Goal: Information Seeking & Learning: Learn about a topic

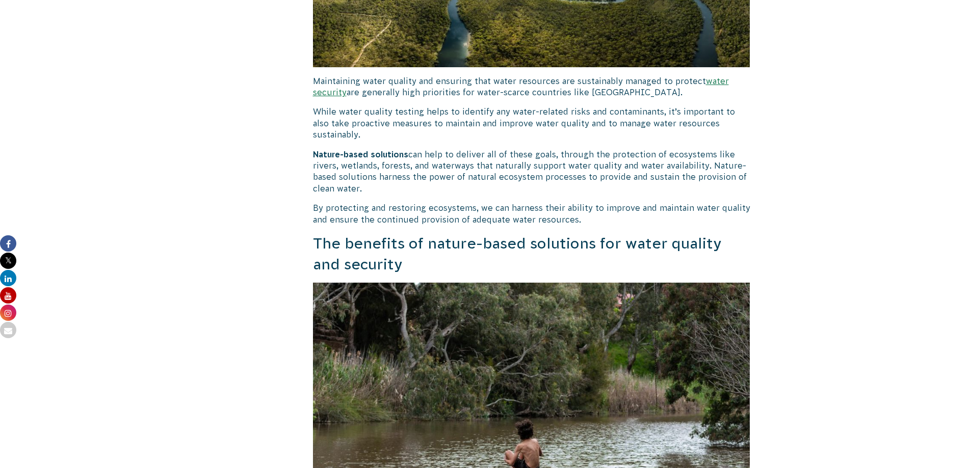
scroll to position [2038, 0]
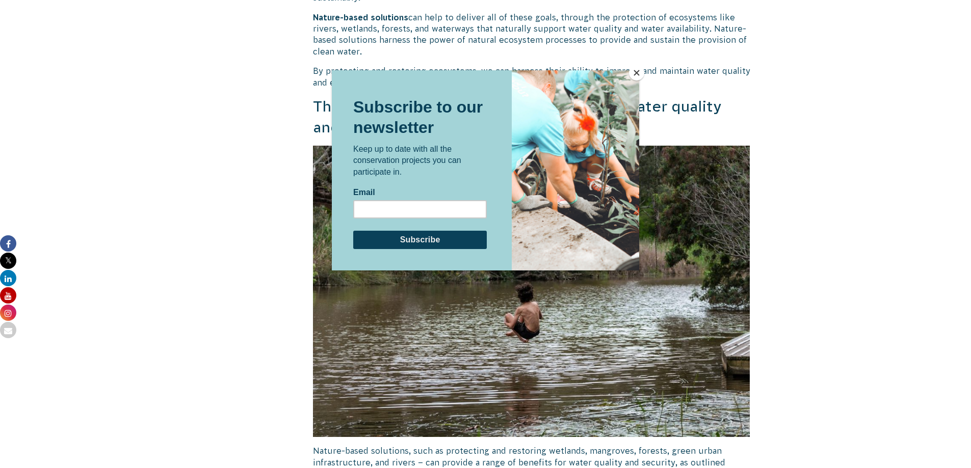
click at [637, 74] on button "Close" at bounding box center [636, 72] width 15 height 15
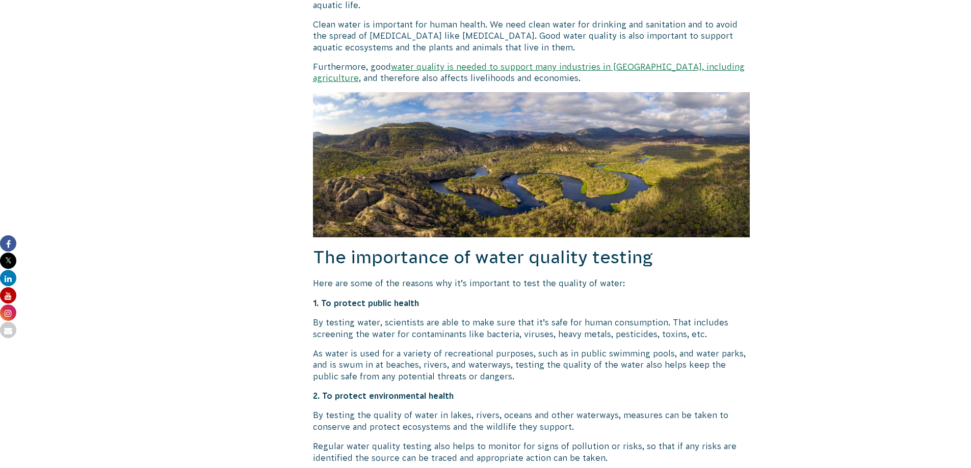
scroll to position [815, 0]
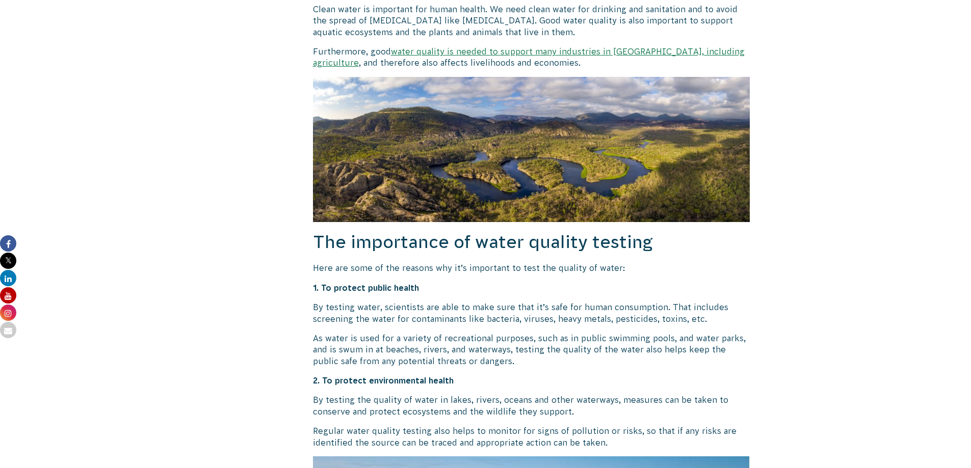
click at [647, 314] on p "By testing water, scientists are able to make sure that it’s safe for human con…" at bounding box center [531, 313] width 437 height 23
click at [637, 338] on p "As water is used for a variety of recreational purposes, such as in public swim…" at bounding box center [531, 350] width 437 height 34
click at [674, 316] on p "By testing water, scientists are able to make sure that it’s safe for human con…" at bounding box center [531, 313] width 437 height 23
click at [679, 322] on p "By testing water, scientists are able to make sure that it’s safe for human con…" at bounding box center [531, 313] width 437 height 23
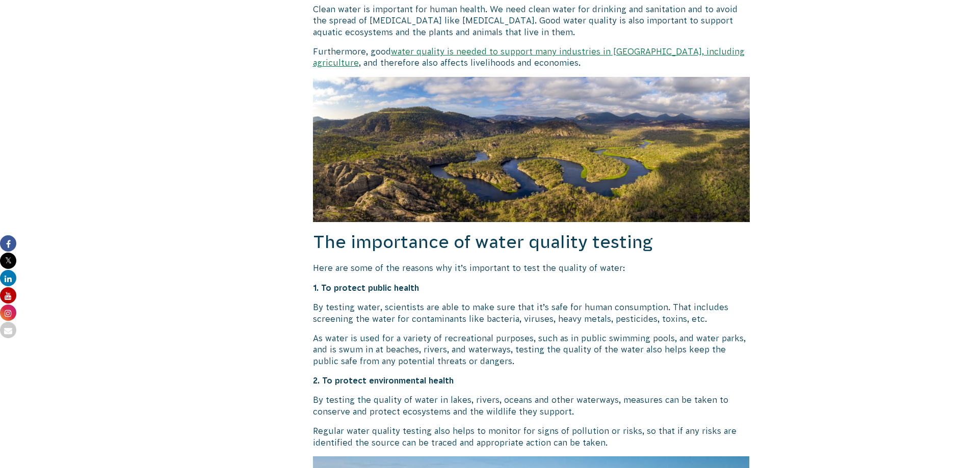
click at [683, 320] on p "By testing water, scientists are able to make sure that it’s safe for human con…" at bounding box center [531, 313] width 437 height 23
click at [680, 321] on p "By testing water, scientists are able to make sure that it’s safe for human con…" at bounding box center [531, 313] width 437 height 23
click at [683, 318] on p "By testing water, scientists are able to make sure that it’s safe for human con…" at bounding box center [531, 313] width 437 height 23
drag, startPoint x: 659, startPoint y: 318, endPoint x: 654, endPoint y: 320, distance: 5.5
click at [657, 319] on p "By testing water, scientists are able to make sure that it’s safe for human con…" at bounding box center [531, 313] width 437 height 23
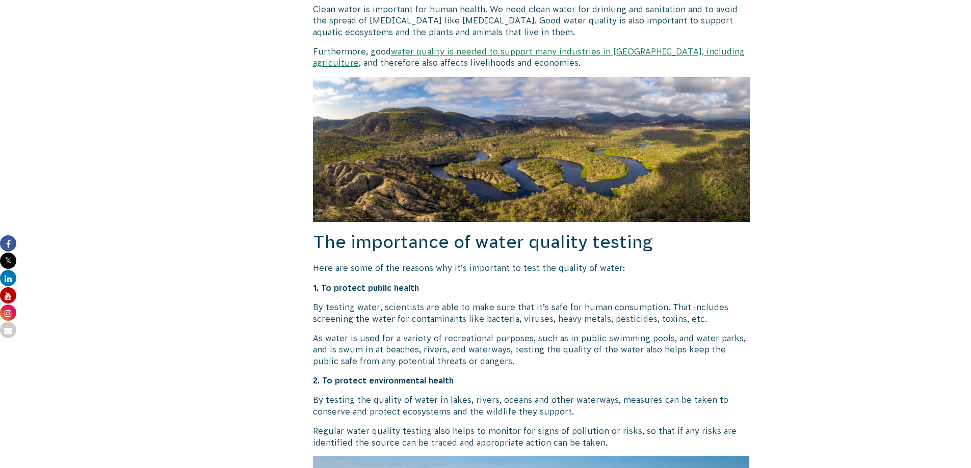
click at [654, 320] on p "By testing water, scientists are able to make sure that it’s safe for human con…" at bounding box center [531, 313] width 437 height 23
click at [651, 320] on p "By testing water, scientists are able to make sure that it’s safe for human con…" at bounding box center [531, 313] width 437 height 23
drag, startPoint x: 637, startPoint y: 316, endPoint x: 630, endPoint y: 316, distance: 7.1
click at [635, 316] on p "By testing water, scientists are able to make sure that it’s safe for human con…" at bounding box center [531, 313] width 437 height 23
drag, startPoint x: 625, startPoint y: 316, endPoint x: 613, endPoint y: 316, distance: 11.7
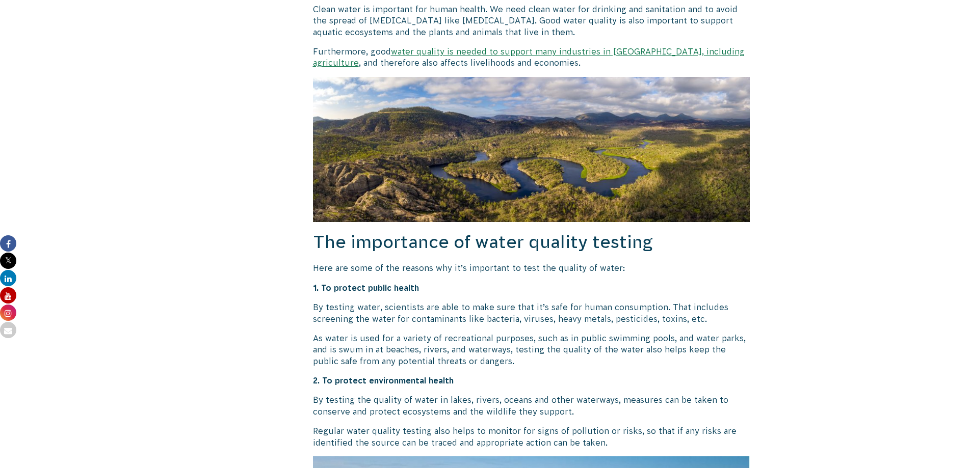
click at [624, 316] on p "By testing water, scientists are able to make sure that it’s safe for human con…" at bounding box center [531, 313] width 437 height 23
click at [613, 316] on p "By testing water, scientists are able to make sure that it’s safe for human con…" at bounding box center [531, 313] width 437 height 23
click at [609, 316] on p "By testing water, scientists are able to make sure that it’s safe for human con…" at bounding box center [531, 313] width 437 height 23
click at [606, 316] on p "By testing water, scientists are able to make sure that it’s safe for human con…" at bounding box center [531, 313] width 437 height 23
drag, startPoint x: 588, startPoint y: 317, endPoint x: 579, endPoint y: 317, distance: 8.7
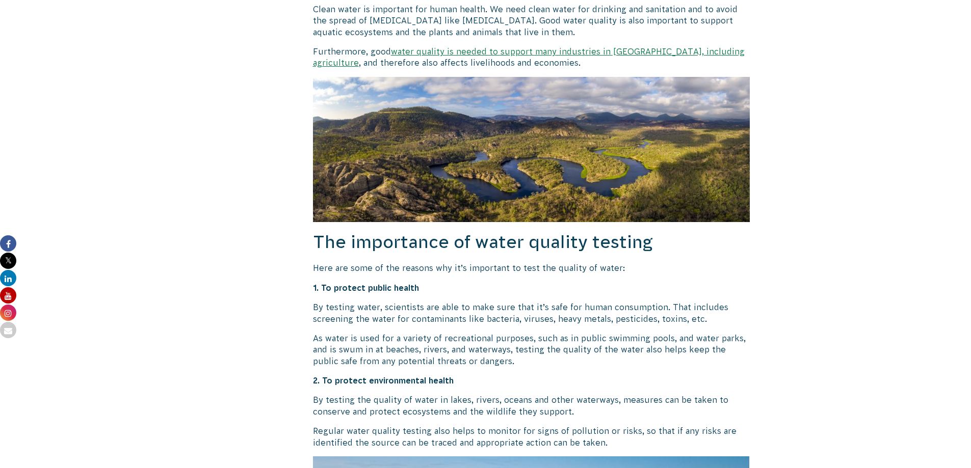
click at [587, 317] on p "By testing water, scientists are able to make sure that it’s safe for human con…" at bounding box center [531, 313] width 437 height 23
click at [579, 317] on p "By testing water, scientists are able to make sure that it’s safe for human con…" at bounding box center [531, 313] width 437 height 23
click at [569, 318] on p "By testing water, scientists are able to make sure that it’s safe for human con…" at bounding box center [531, 313] width 437 height 23
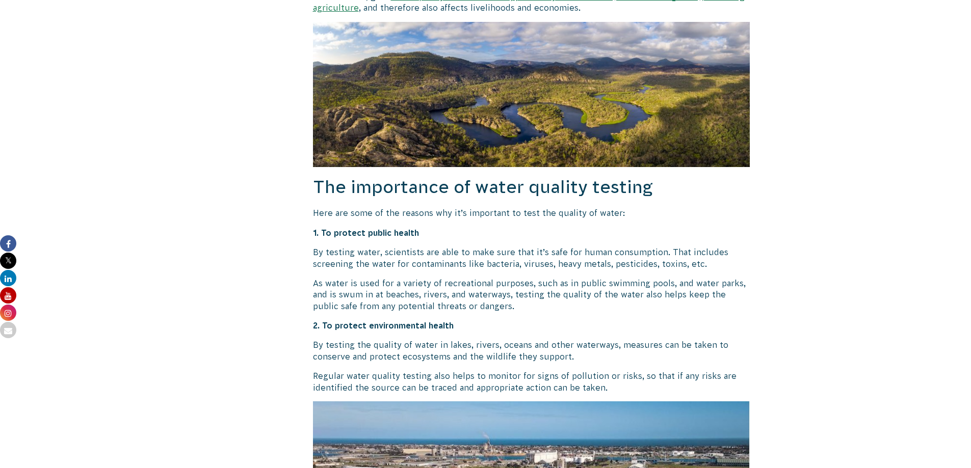
scroll to position [968, 0]
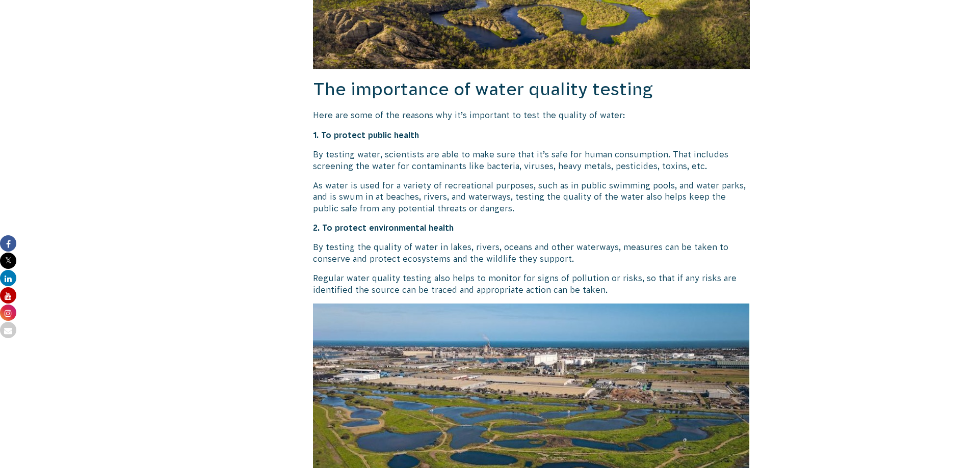
click at [599, 286] on p "Regular water quality testing also helps to monitor for signs of pollution or r…" at bounding box center [531, 284] width 437 height 23
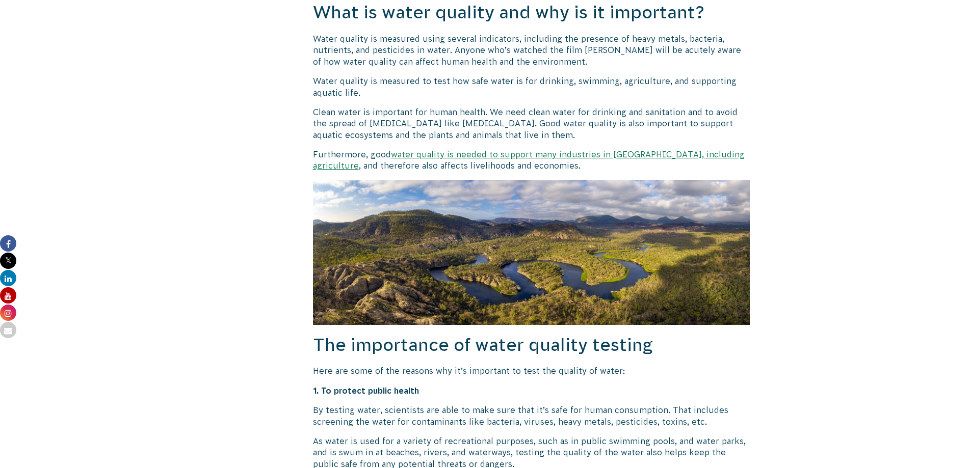
scroll to position [815, 0]
